Goal: Book appointment/travel/reservation

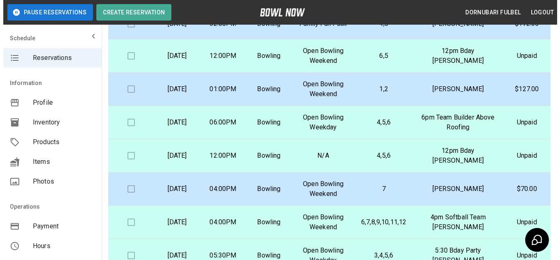
scroll to position [110, 0]
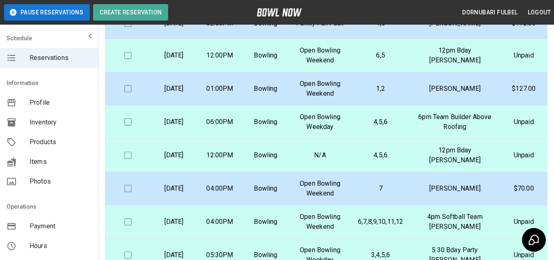
click at [375, 128] on td "4,5,6" at bounding box center [380, 121] width 58 height 33
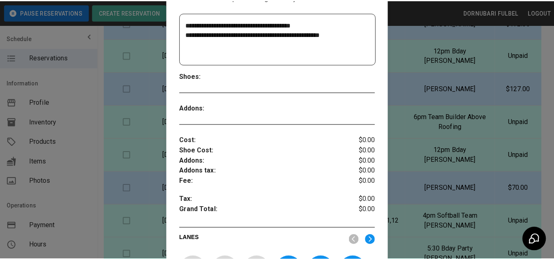
scroll to position [185, 0]
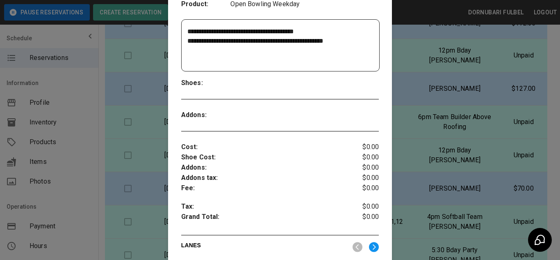
click at [459, 116] on div at bounding box center [280, 130] width 560 height 260
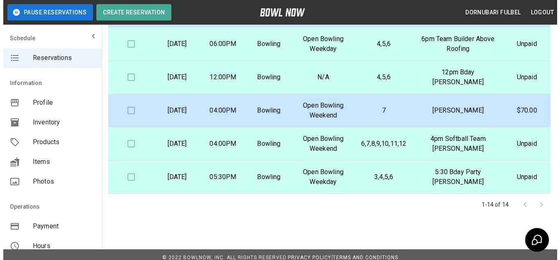
scroll to position [183, 0]
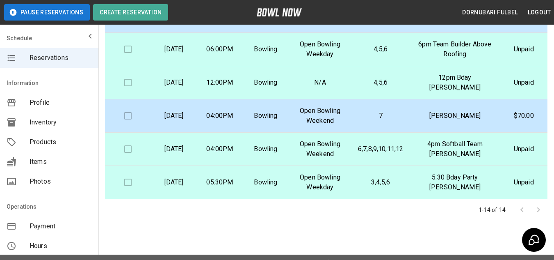
click at [351, 154] on td "Open Bowling Weekend" at bounding box center [320, 148] width 63 height 33
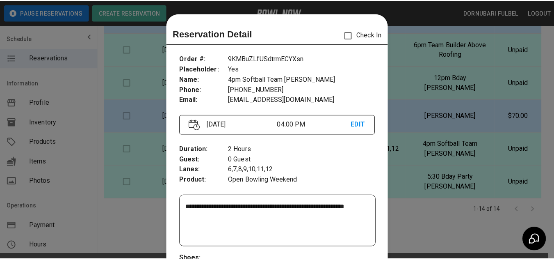
scroll to position [13, 0]
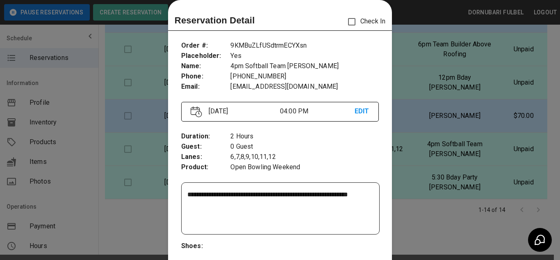
click at [418, 236] on div at bounding box center [280, 130] width 560 height 260
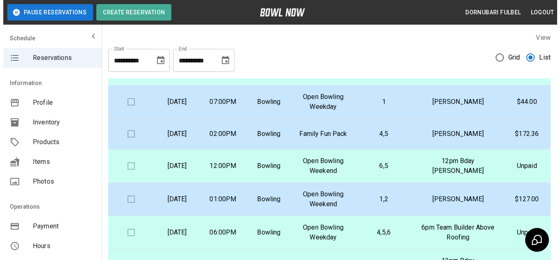
scroll to position [194, 0]
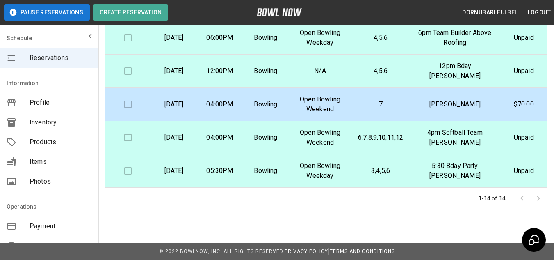
click at [284, 143] on td "Bowling" at bounding box center [266, 137] width 46 height 33
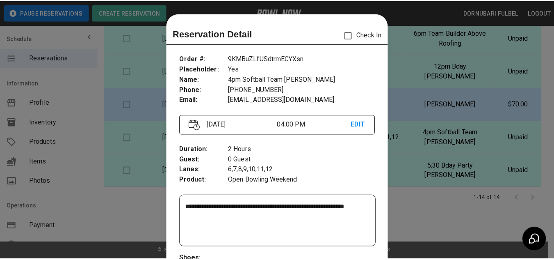
scroll to position [13, 0]
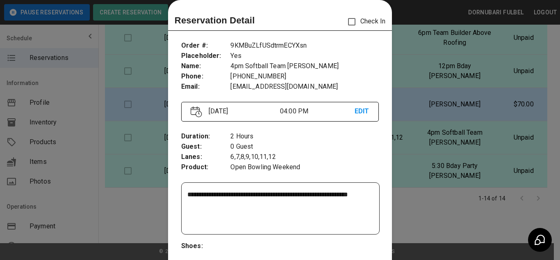
click at [360, 112] on p "EDIT" at bounding box center [362, 111] width 15 height 10
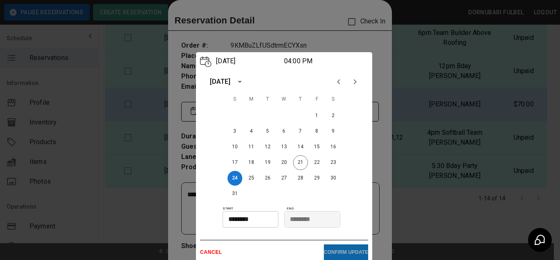
click at [332, 246] on button "CONFIRM UPDATE" at bounding box center [346, 252] width 44 height 16
click at [318, 24] on div at bounding box center [280, 130] width 560 height 260
click at [470, 143] on div at bounding box center [280, 130] width 560 height 260
click at [219, 253] on p "CANCEL" at bounding box center [262, 252] width 124 height 6
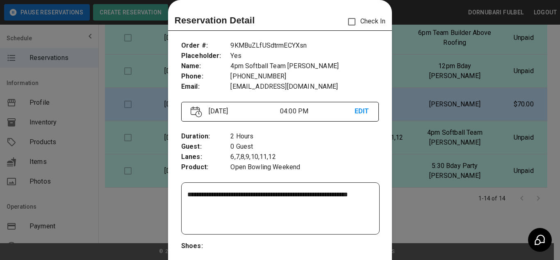
click at [132, 207] on div at bounding box center [280, 130] width 560 height 260
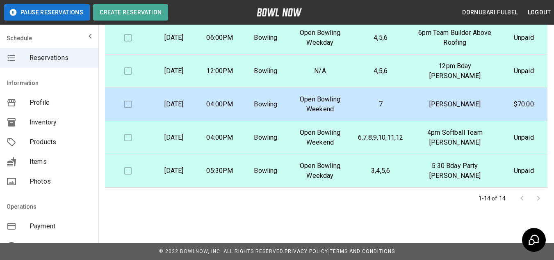
click at [132, 207] on div "1-14 of 14" at bounding box center [326, 197] width 442 height 21
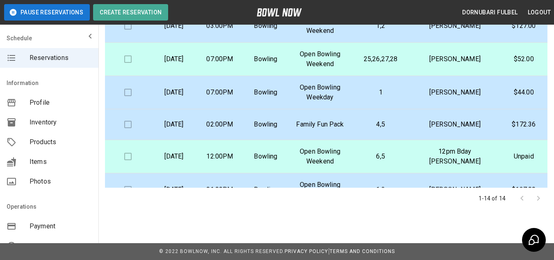
scroll to position [0, 0]
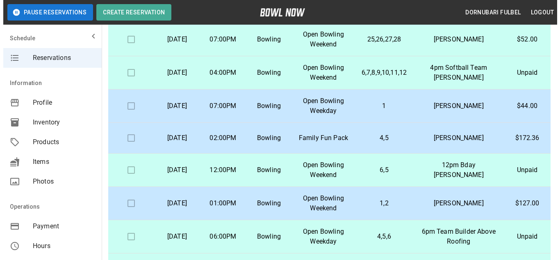
scroll to position [55, 0]
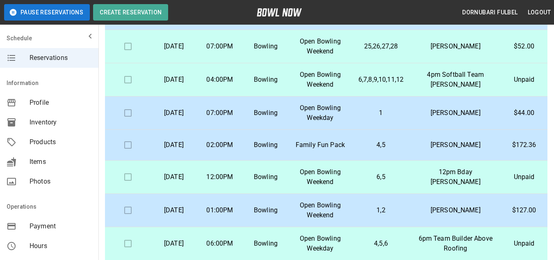
click at [345, 81] on p "Open Bowling Weekend" at bounding box center [320, 80] width 50 height 20
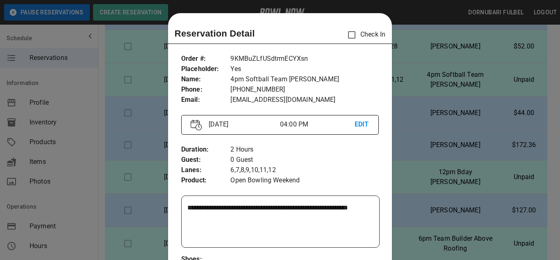
scroll to position [13, 0]
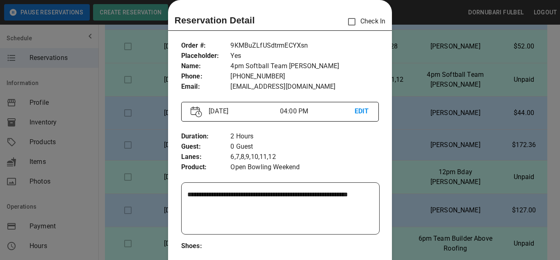
click at [401, 144] on div at bounding box center [280, 130] width 560 height 260
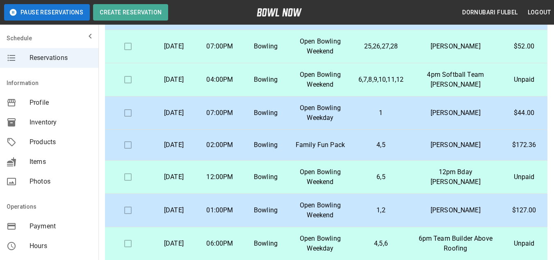
click at [401, 144] on p "4,5" at bounding box center [380, 145] width 45 height 10
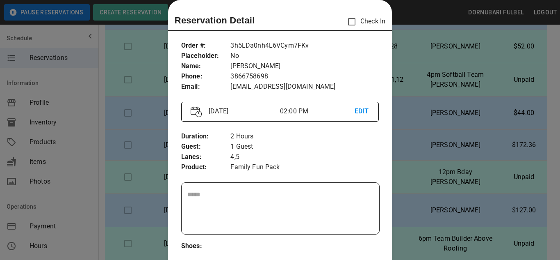
click at [401, 144] on div at bounding box center [280, 130] width 560 height 260
